Goal: Information Seeking & Learning: Learn about a topic

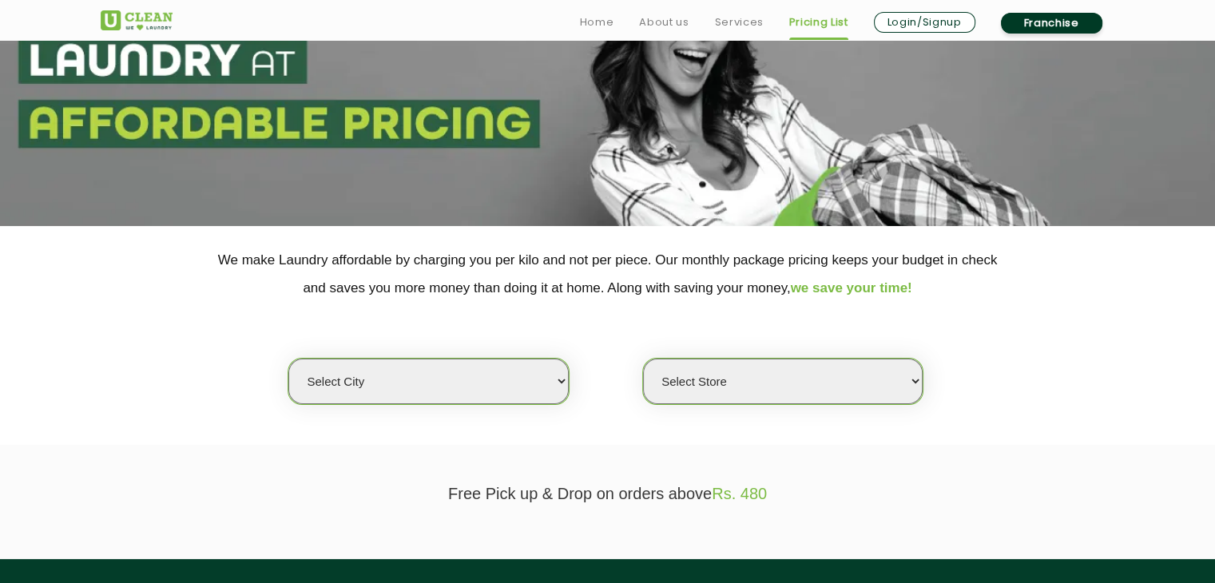
scroll to position [172, 0]
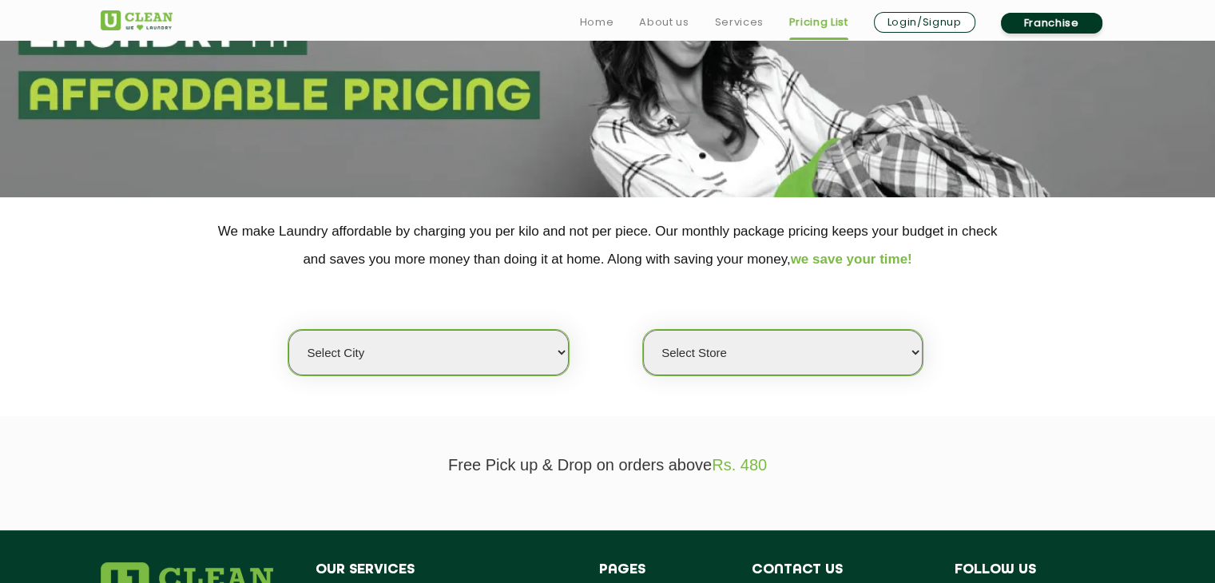
click at [555, 343] on select "Select city [GEOGRAPHIC_DATA] [GEOGRAPHIC_DATA] [GEOGRAPHIC_DATA] [GEOGRAPHIC_D…" at bounding box center [428, 353] width 280 height 46
select select "174"
click at [288, 330] on select "Select city [GEOGRAPHIC_DATA] [GEOGRAPHIC_DATA] [GEOGRAPHIC_DATA] [GEOGRAPHIC_D…" at bounding box center [428, 353] width 280 height 46
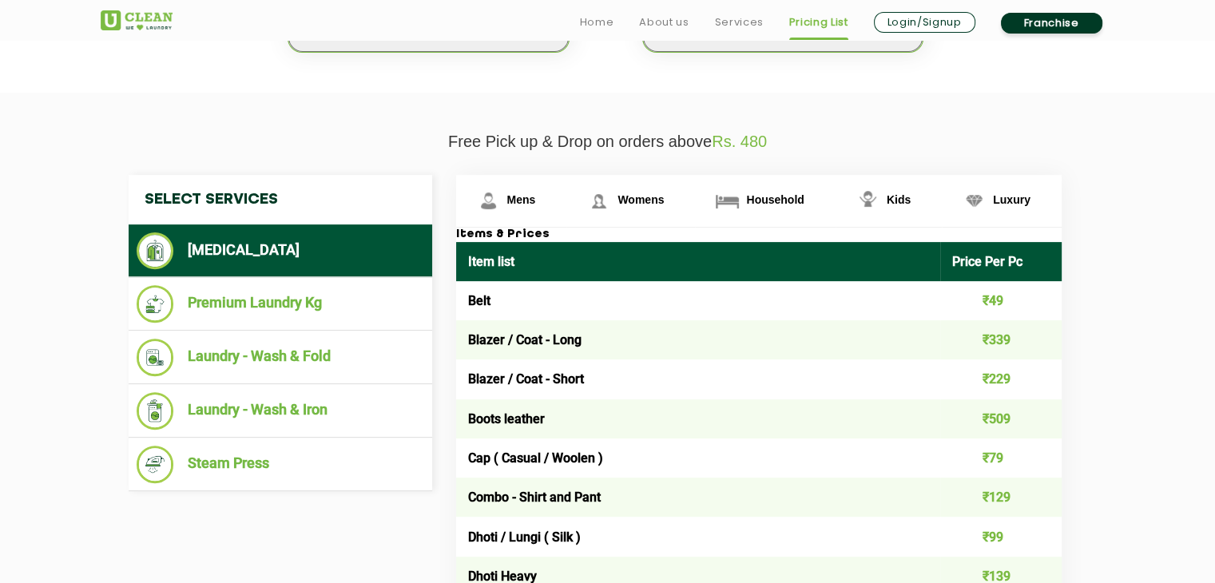
scroll to position [495, 0]
click at [761, 206] on link "Household" at bounding box center [765, 201] width 140 height 52
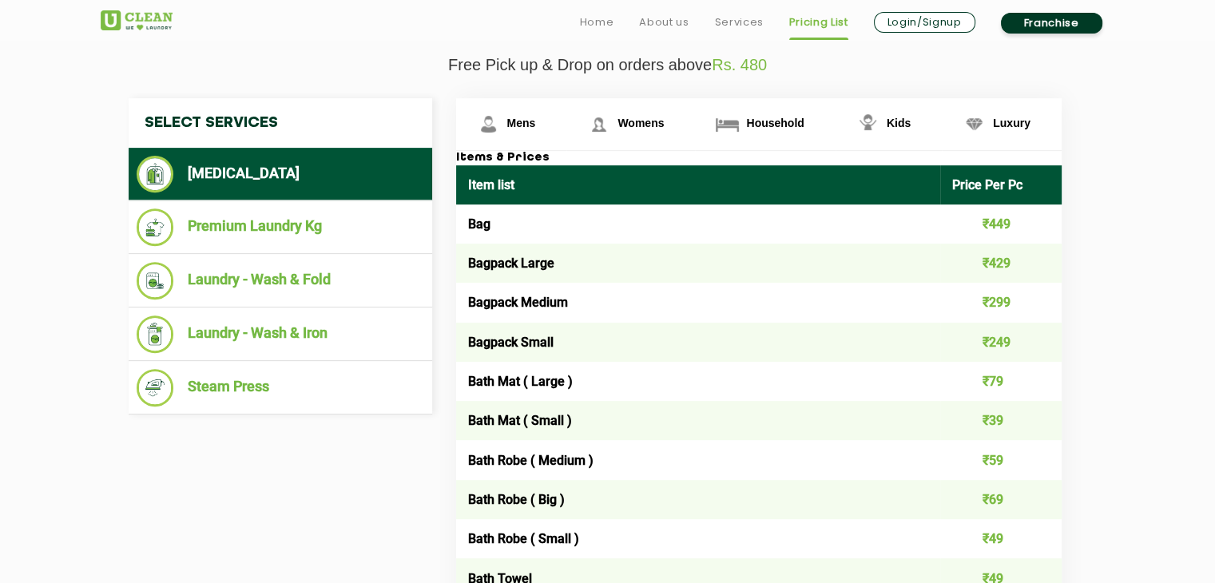
scroll to position [572, 0]
drag, startPoint x: 463, startPoint y: 217, endPoint x: 590, endPoint y: 346, distance: 180.3
click at [543, 189] on th "Item list" at bounding box center [698, 184] width 485 height 39
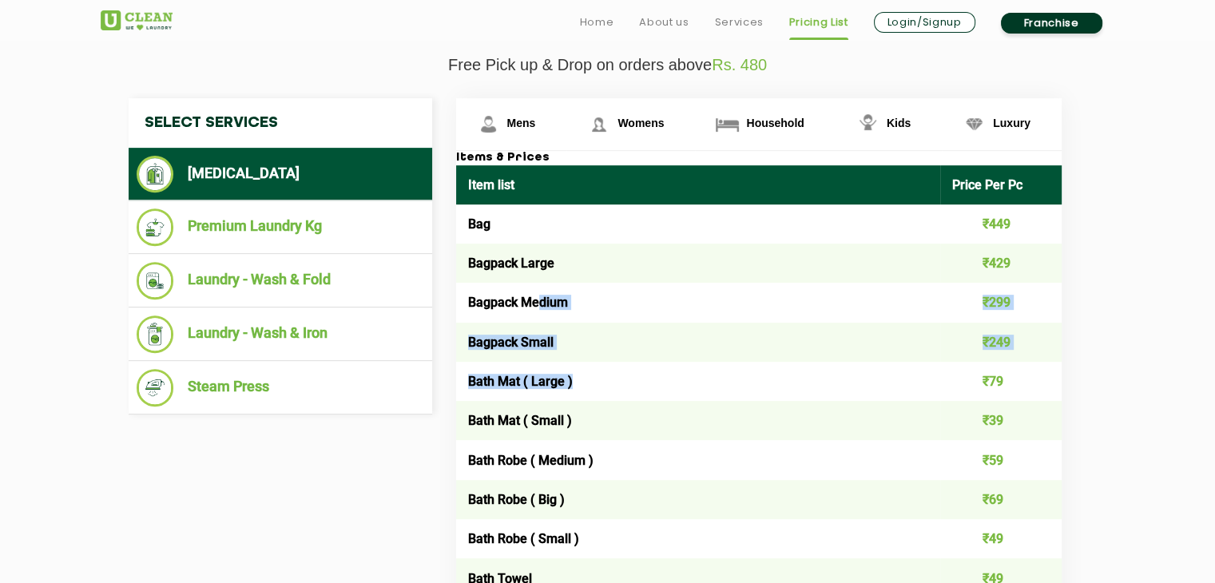
drag, startPoint x: 599, startPoint y: 365, endPoint x: 542, endPoint y: 301, distance: 85.5
click at [611, 300] on td "Bagpack Medium" at bounding box center [698, 302] width 485 height 39
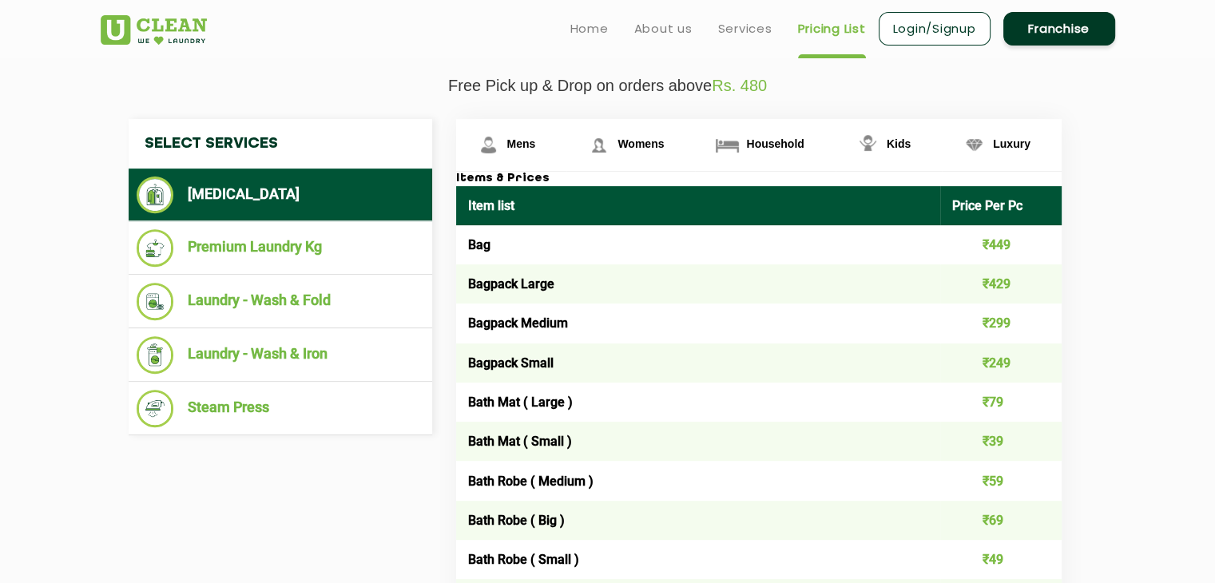
scroll to position [550, 0]
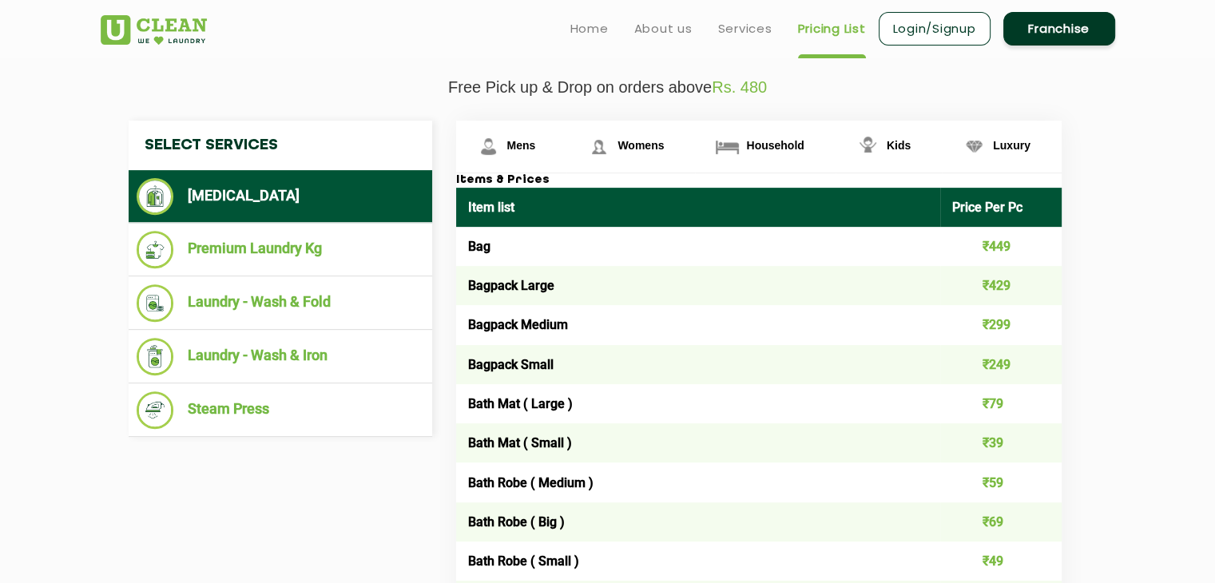
click at [805, 196] on th "Item list" at bounding box center [698, 207] width 485 height 39
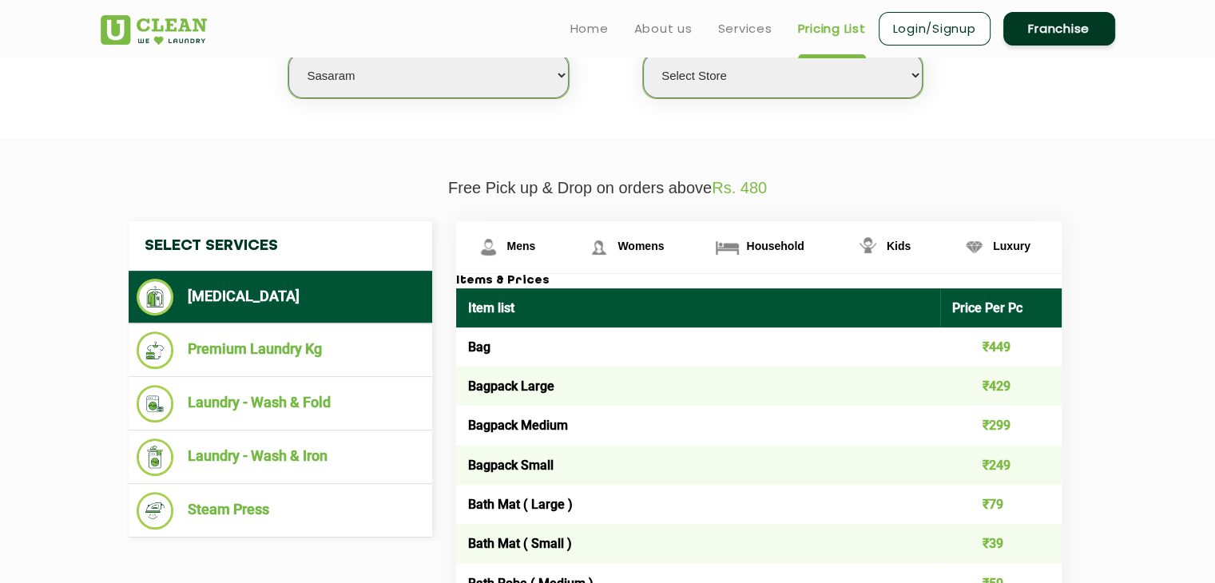
scroll to position [448, 0]
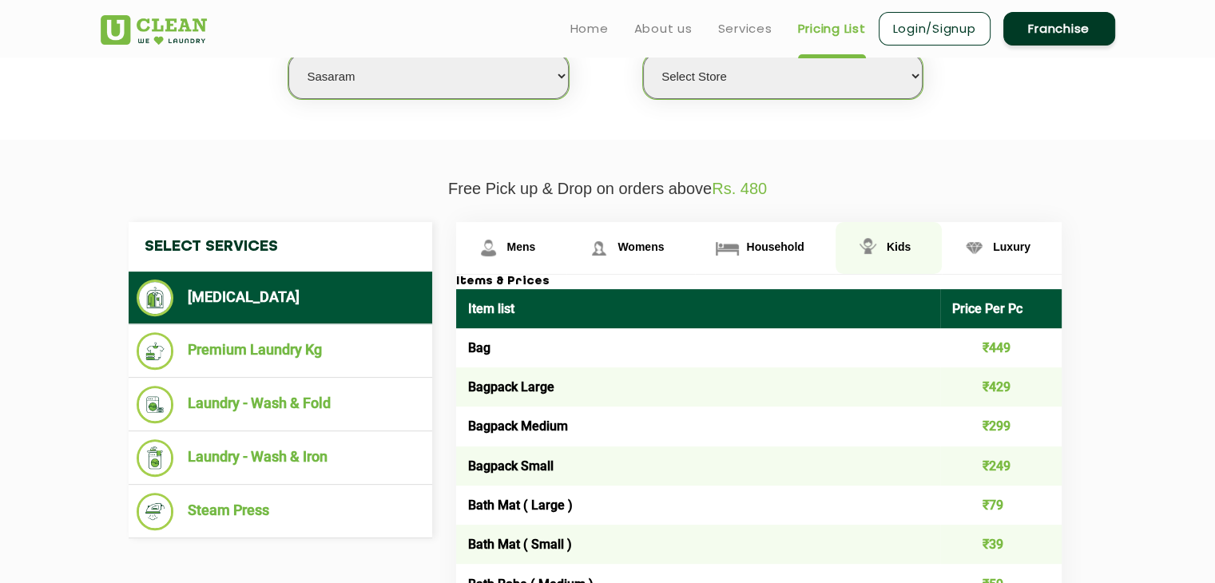
click at [893, 253] on link "Kids" at bounding box center [889, 248] width 106 height 52
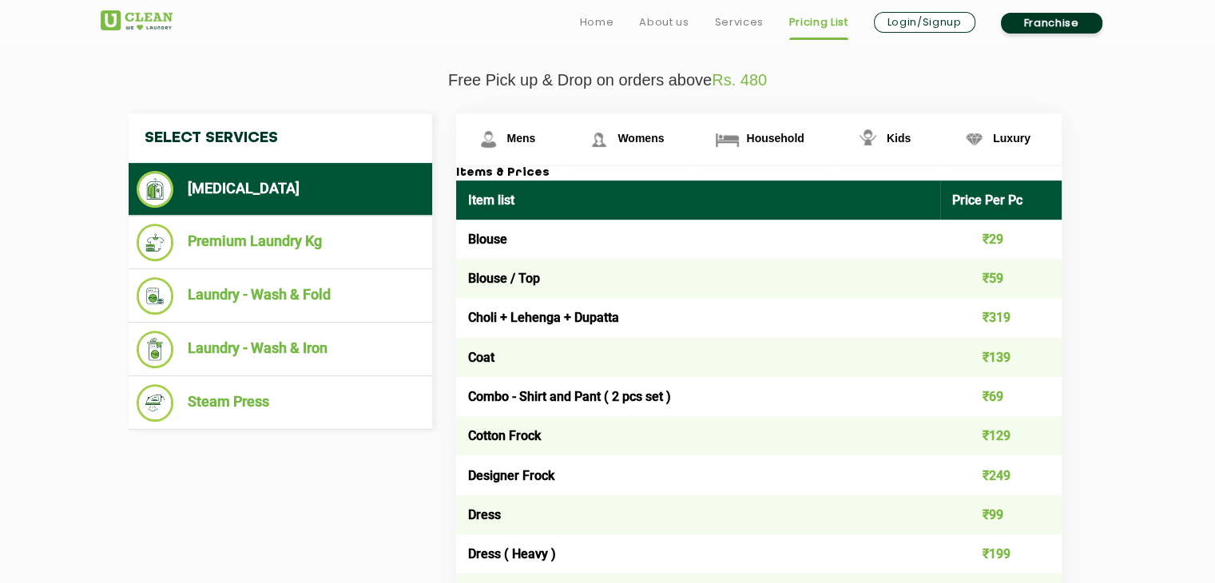
scroll to position [609, 0]
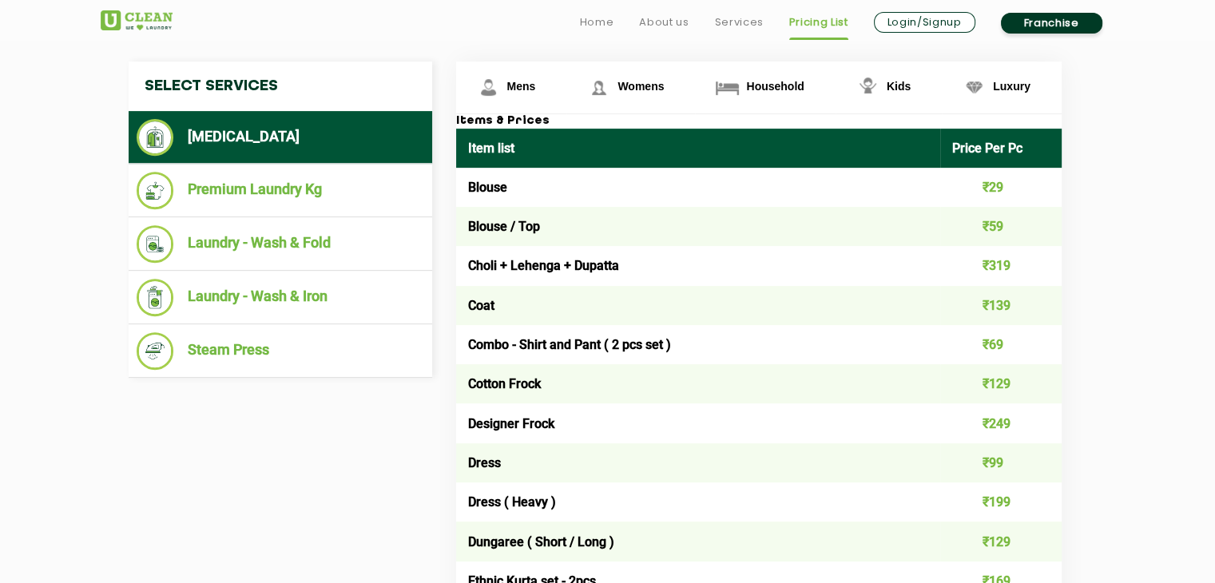
click at [833, 356] on td "Combo - Shirt and Pant ( 2 pcs set )" at bounding box center [698, 344] width 485 height 39
click at [1021, 71] on link "Luxury" at bounding box center [1002, 88] width 120 height 52
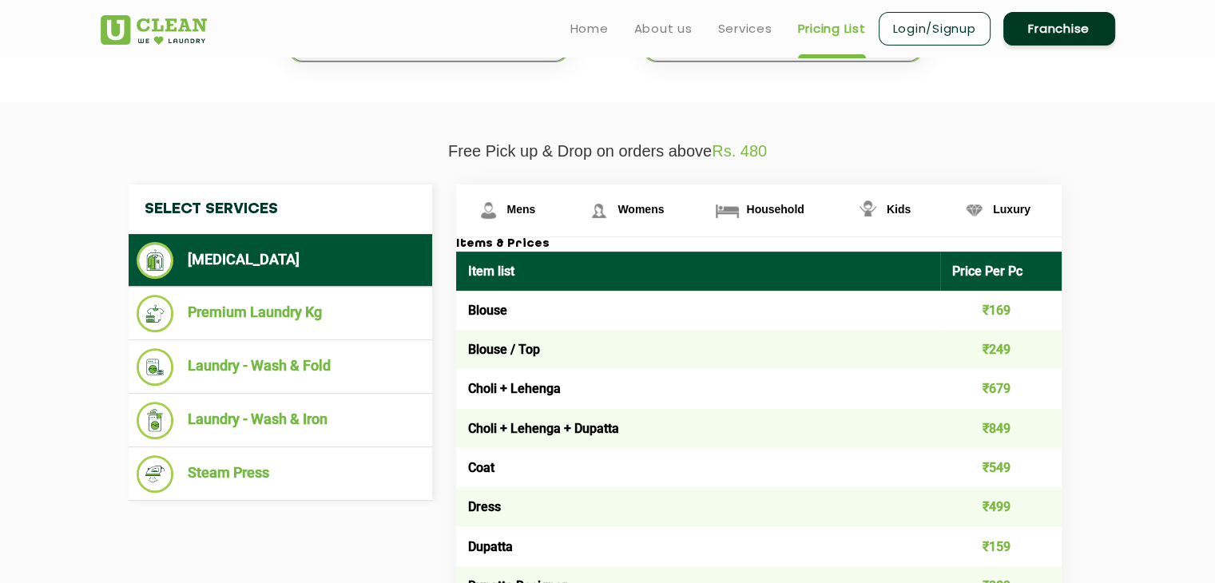
scroll to position [486, 0]
click at [515, 199] on link "Mens" at bounding box center [511, 211] width 111 height 52
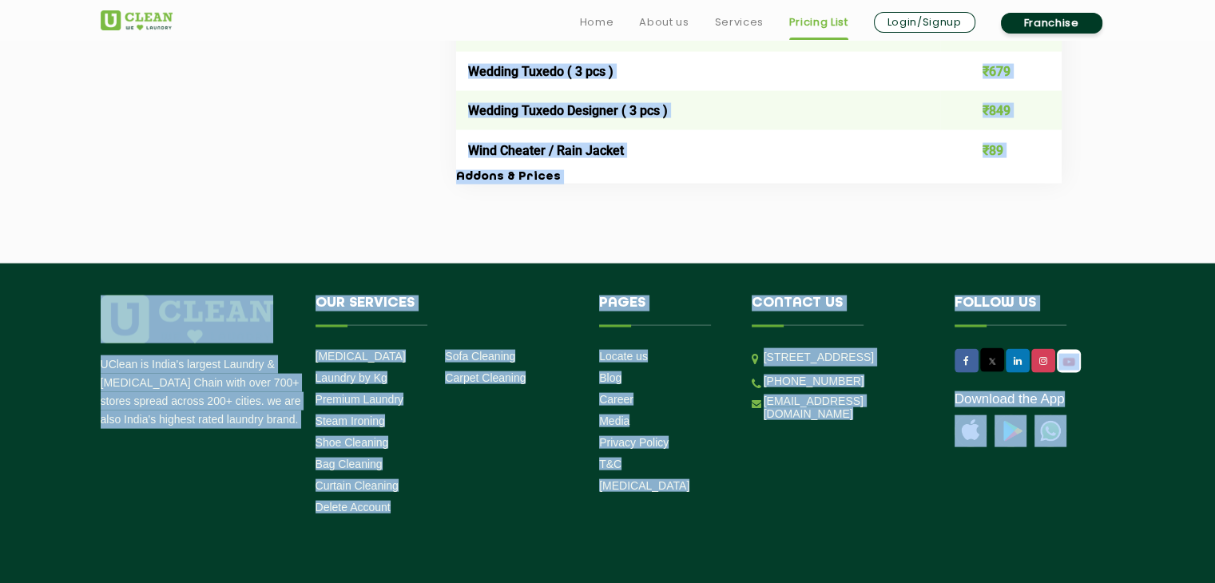
scroll to position [3480, 0]
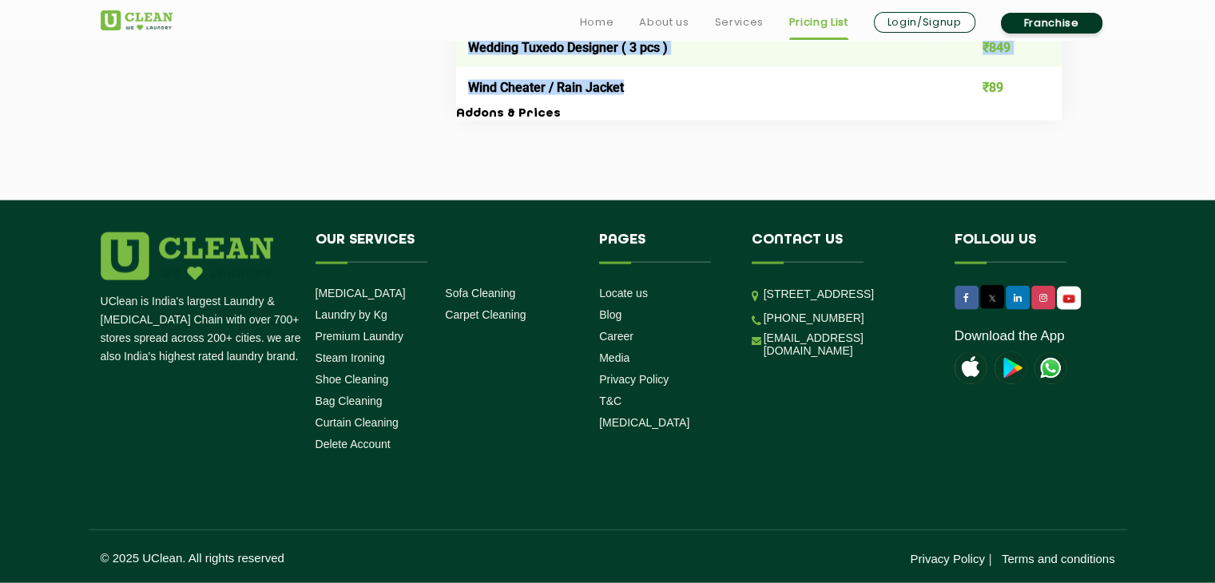
drag, startPoint x: 470, startPoint y: 304, endPoint x: 676, endPoint y: 76, distance: 307.8
copy tbody "Lore ₹66 Ipsumd / Sita - Cons ₹256 Adipis / Elit - Seddo ₹475 Eiusm tempori ₹21…"
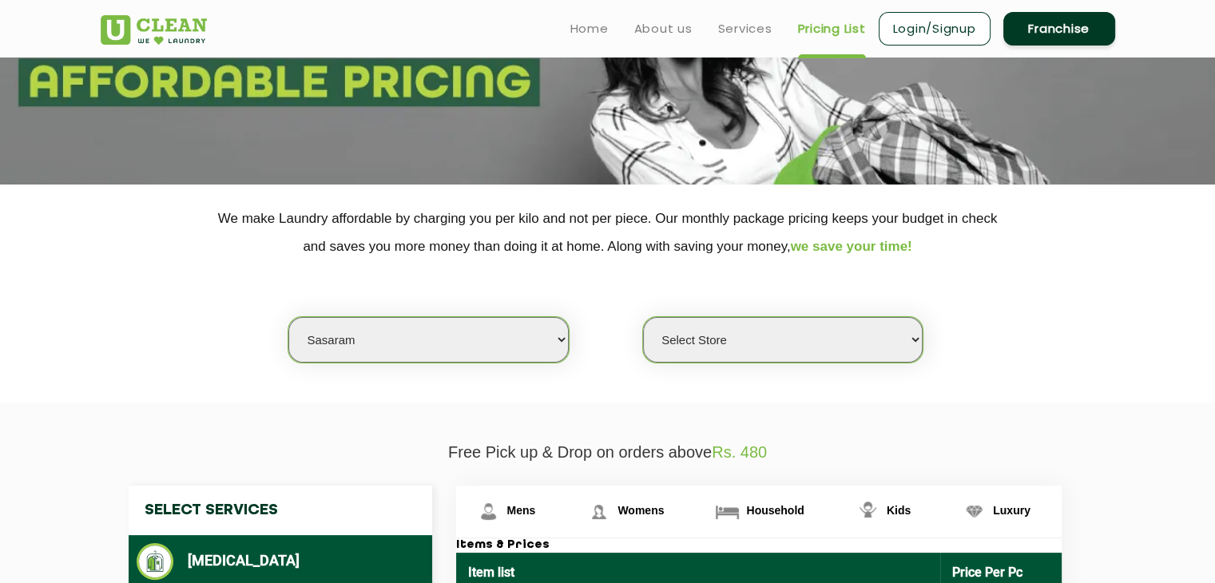
scroll to position [0, 0]
